Goal: Task Accomplishment & Management: Manage account settings

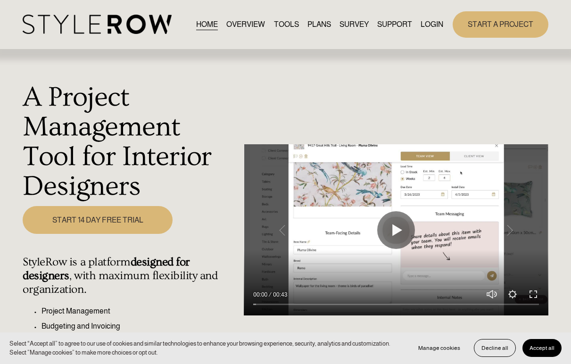
click at [437, 23] on link "LOGIN" at bounding box center [432, 24] width 23 height 13
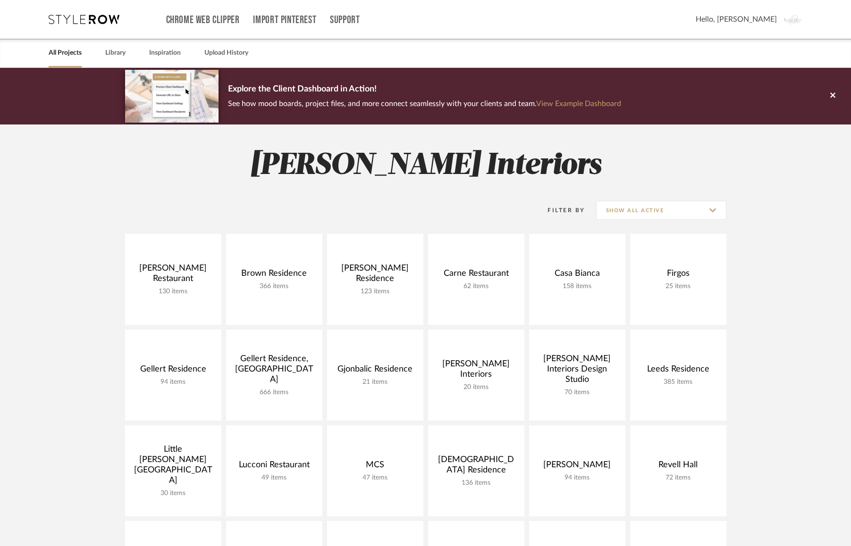
click at [79, 20] on icon at bounding box center [84, 19] width 71 height 9
click at [343, 20] on link "Support" at bounding box center [345, 20] width 30 height 8
click at [361, 86] on span "Subscription Plans" at bounding box center [365, 84] width 54 height 8
click at [750, 18] on span "Hello, Justin" at bounding box center [735, 19] width 81 height 11
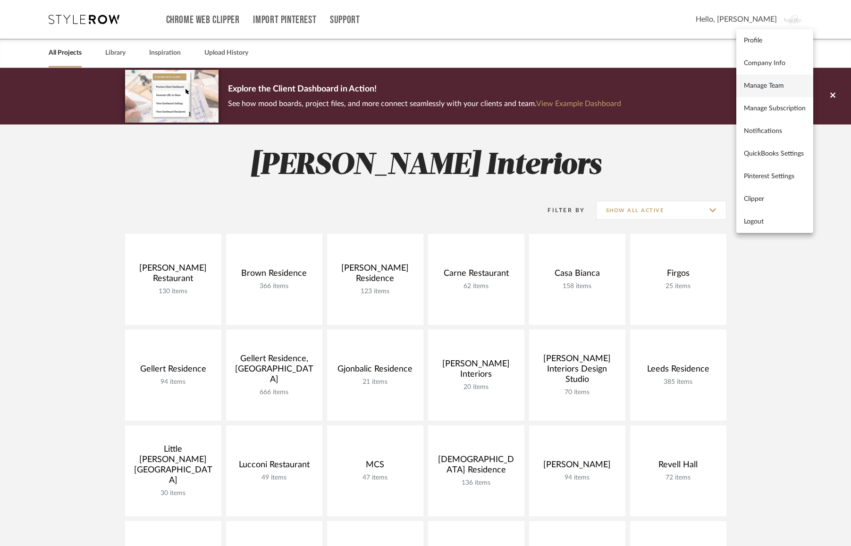
click at [761, 85] on span "Manage Team" at bounding box center [775, 86] width 62 height 8
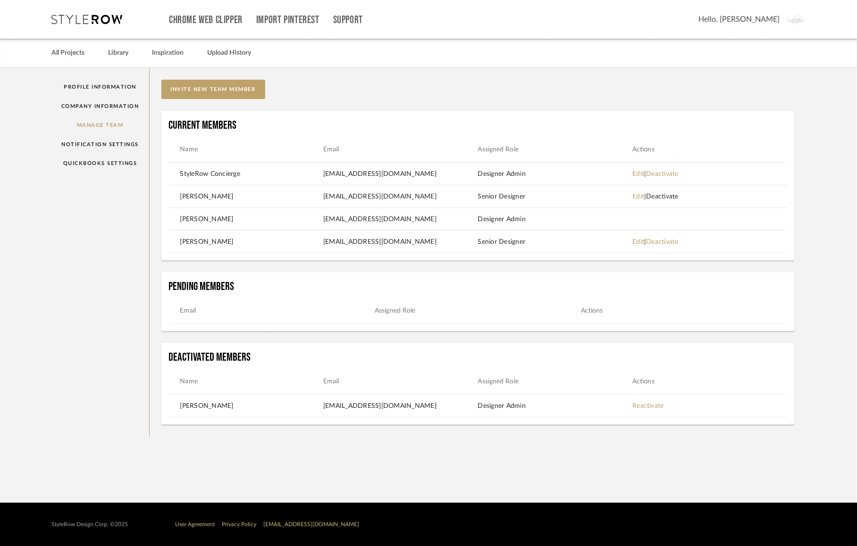
click at [669, 200] on link "Deactivate" at bounding box center [662, 196] width 33 height 7
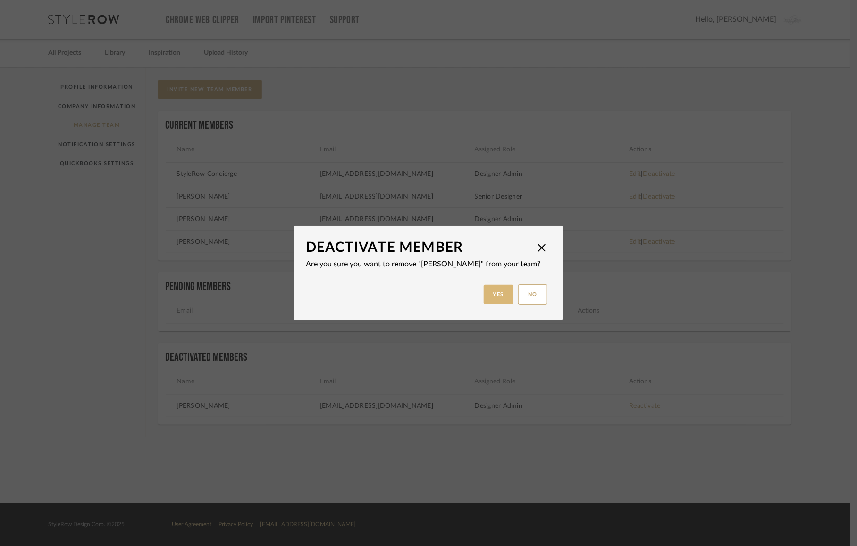
click at [490, 300] on button "Yes" at bounding box center [499, 294] width 30 height 19
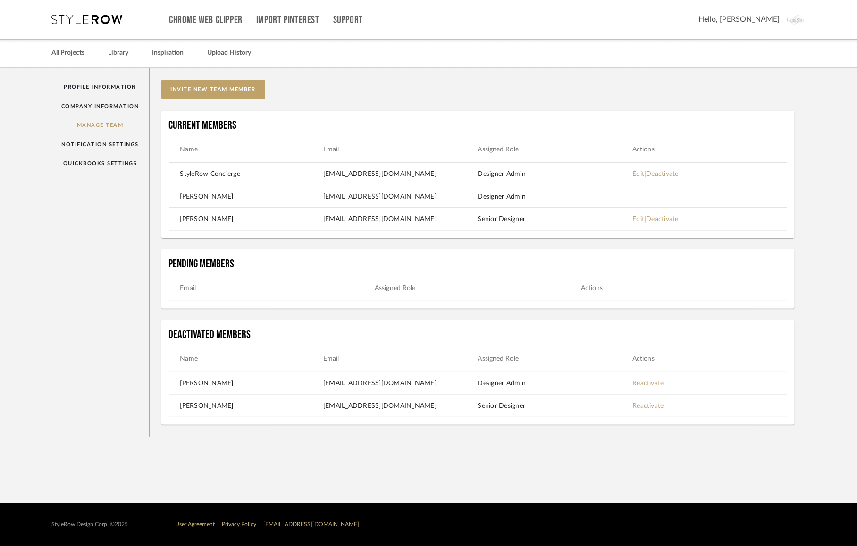
click at [803, 221] on div "invite new team member Current Members Name Email Assigned Role Actions StyleRo…" at bounding box center [478, 252] width 657 height 369
click at [82, 166] on link "QuickBooks Settings" at bounding box center [100, 163] width 98 height 19
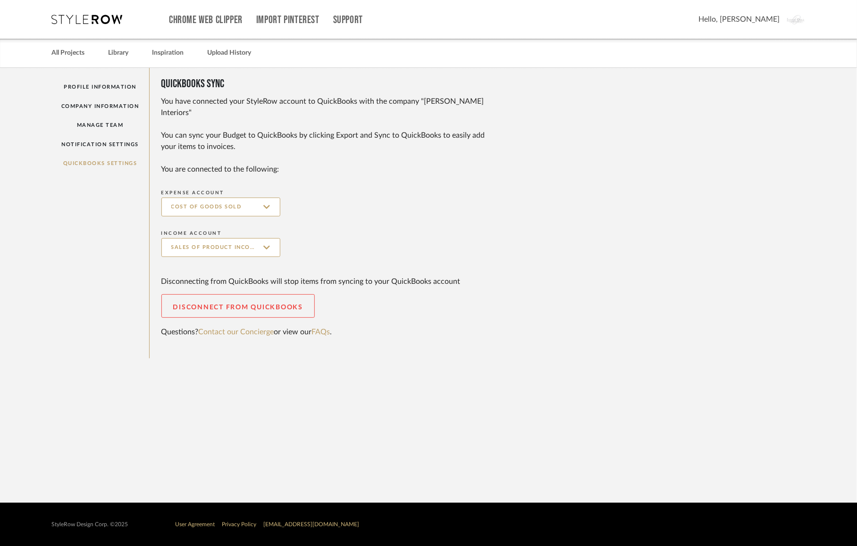
click at [78, 24] on div "Chrome Web Clipper Import Pinterest Support All Projects Library Inspiration Up…" at bounding box center [428, 19] width 755 height 39
click at [78, 18] on icon at bounding box center [86, 19] width 71 height 9
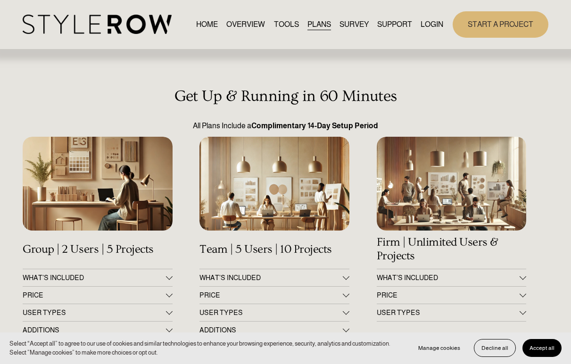
click at [235, 24] on link "OVERVIEW" at bounding box center [245, 24] width 39 height 13
